Goal: Information Seeking & Learning: Learn about a topic

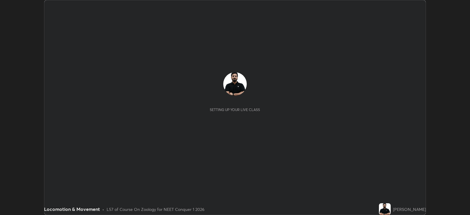
scroll to position [215, 470]
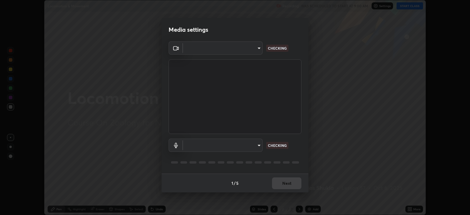
type input "db11550c6627cd1456fd7c992929e7e19338e9c76f4b1d491d27fd0e93a561d0"
type input "d805ff438e7078c1de71cb4717de75612b37844973a4f27df63e8d5766dad93f"
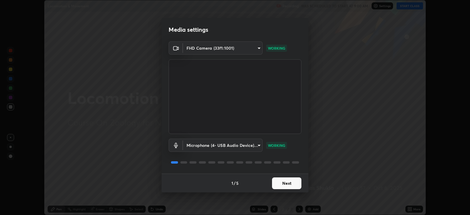
click at [290, 185] on button "Next" at bounding box center [286, 183] width 29 height 12
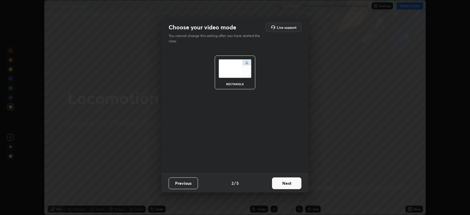
click at [287, 184] on button "Next" at bounding box center [286, 183] width 29 height 12
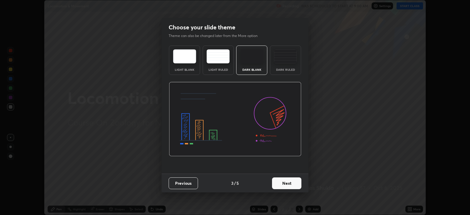
click at [287, 181] on button "Next" at bounding box center [286, 183] width 29 height 12
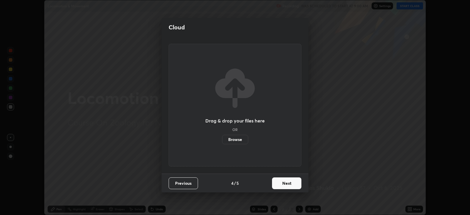
click at [285, 182] on button "Next" at bounding box center [286, 183] width 29 height 12
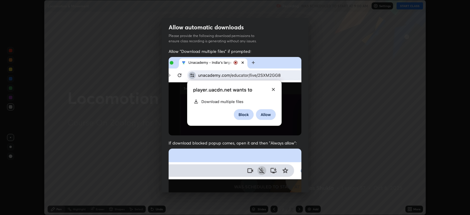
click at [286, 182] on img at bounding box center [235, 213] width 133 height 128
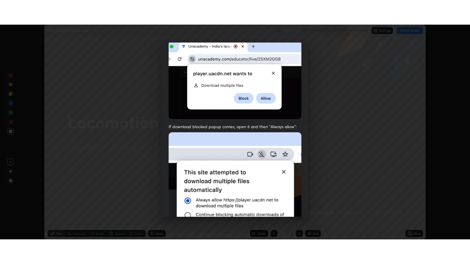
scroll to position [119, 0]
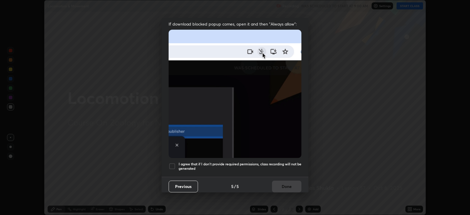
click at [288, 182] on div "Previous 5 / 5 Done" at bounding box center [235, 186] width 147 height 19
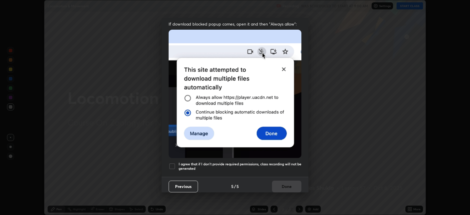
click at [286, 163] on h5 "I agree that if I don't provide required permissions, class recording will not …" at bounding box center [240, 166] width 123 height 9
click at [283, 184] on button "Done" at bounding box center [286, 187] width 29 height 12
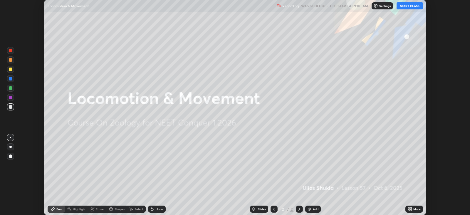
click at [407, 7] on button "START CLASS" at bounding box center [410, 5] width 26 height 7
click at [409, 208] on icon at bounding box center [408, 207] width 1 height 1
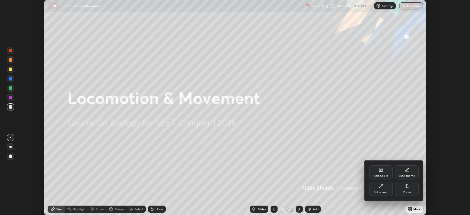
click at [380, 185] on icon at bounding box center [381, 186] width 5 height 5
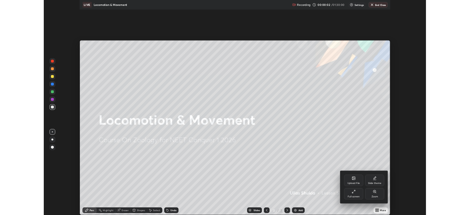
scroll to position [264, 470]
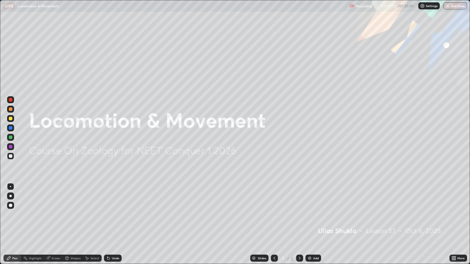
click at [316, 215] on div "Add" at bounding box center [316, 258] width 6 height 3
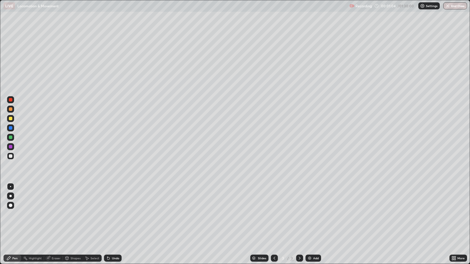
click at [11, 119] on div at bounding box center [11, 119] width 4 height 4
click at [10, 196] on div at bounding box center [10, 196] width 2 height 2
click at [311, 215] on img at bounding box center [309, 258] width 5 height 5
click at [113, 215] on div "Undo" at bounding box center [115, 258] width 7 height 3
click at [314, 215] on div "Add" at bounding box center [316, 258] width 6 height 3
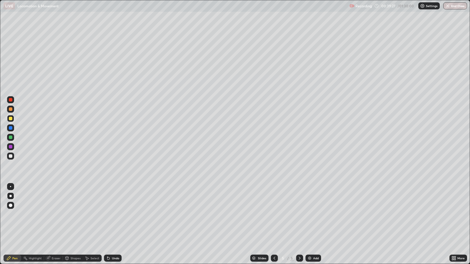
click at [314, 215] on div "Add" at bounding box center [316, 258] width 6 height 3
click at [107, 215] on icon at bounding box center [108, 259] width 2 height 2
click at [116, 215] on div "Undo" at bounding box center [115, 258] width 7 height 3
click at [315, 215] on div "Add" at bounding box center [316, 258] width 6 height 3
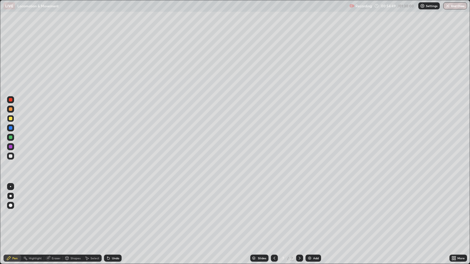
click at [315, 215] on div "Add" at bounding box center [316, 258] width 6 height 3
click at [112, 215] on div "Undo" at bounding box center [115, 258] width 7 height 3
click at [315, 215] on div "Add" at bounding box center [314, 258] width 16 height 7
click at [315, 215] on div "Add" at bounding box center [316, 258] width 6 height 3
click at [450, 6] on img "button" at bounding box center [448, 6] width 5 height 5
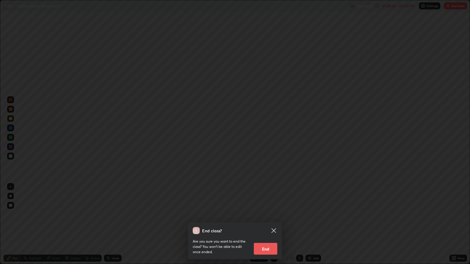
click at [269, 215] on button "End" at bounding box center [266, 249] width 24 height 12
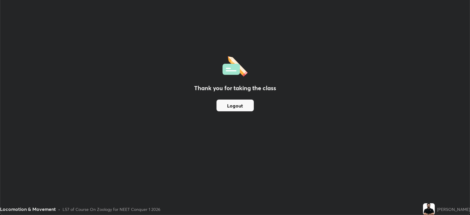
scroll to position [29163, 28907]
